Goal: Navigation & Orientation: Find specific page/section

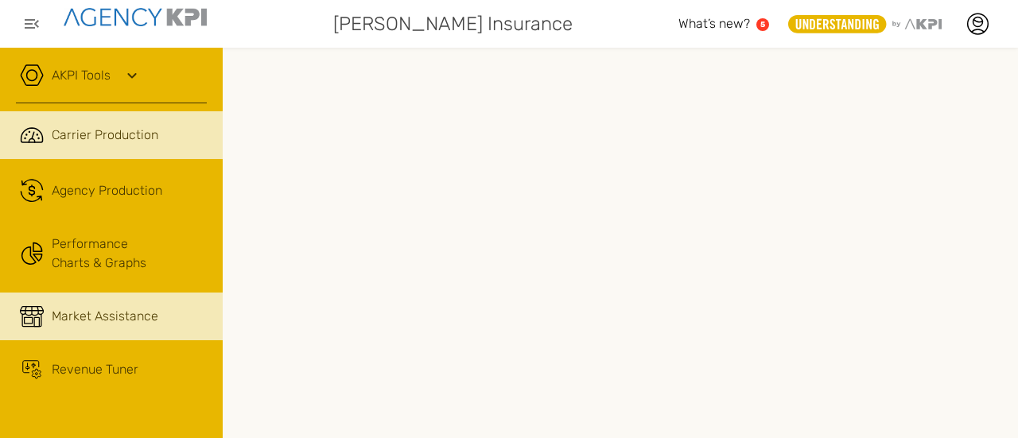
click at [122, 324] on span "Market Assistance" at bounding box center [105, 316] width 107 height 19
